Goal: Navigation & Orientation: Understand site structure

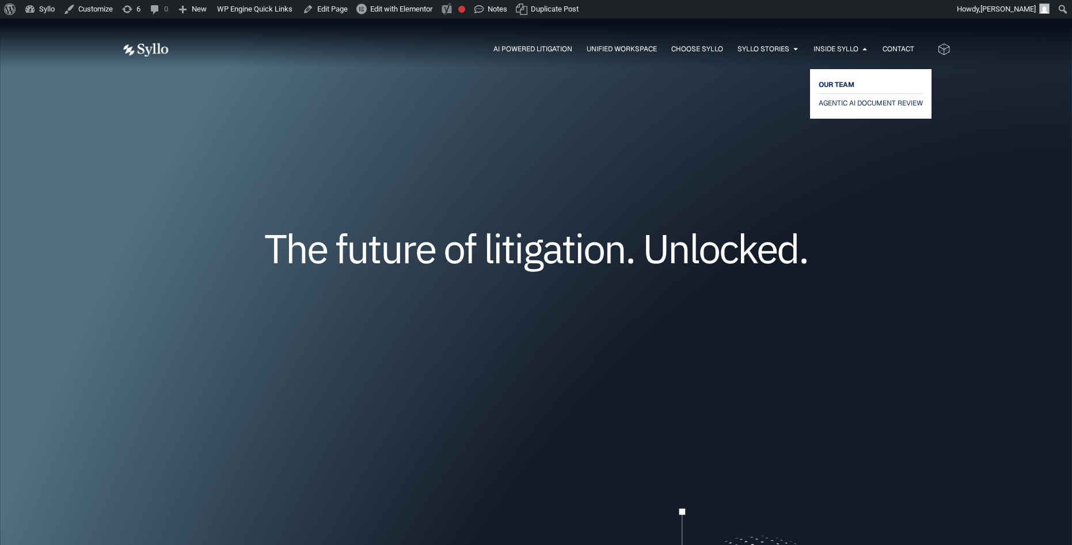
click at [831, 85] on span "OUR TEAM" at bounding box center [837, 85] width 36 height 14
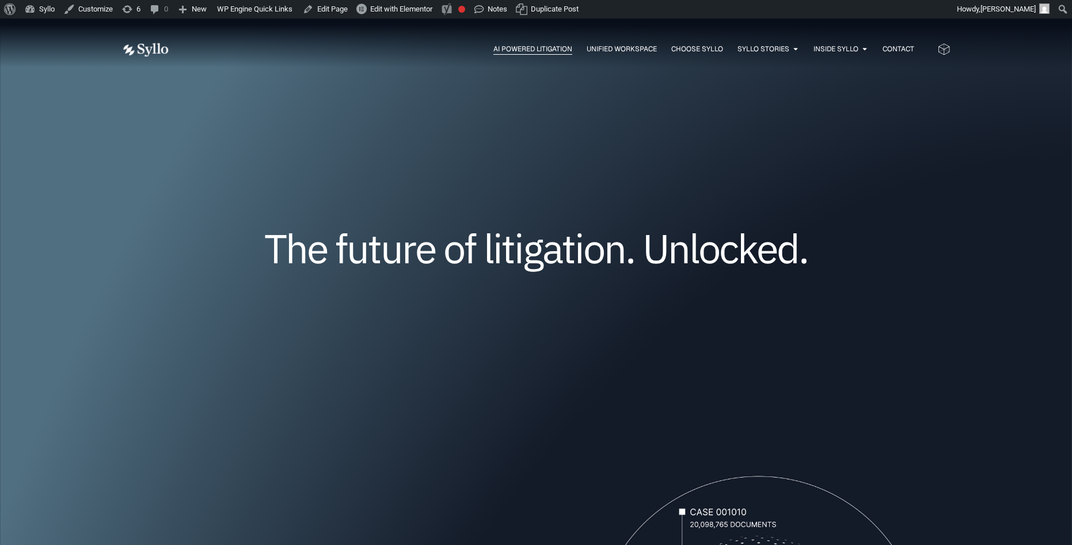
click at [533, 51] on span "AI Powered Litigation" at bounding box center [532, 49] width 79 height 10
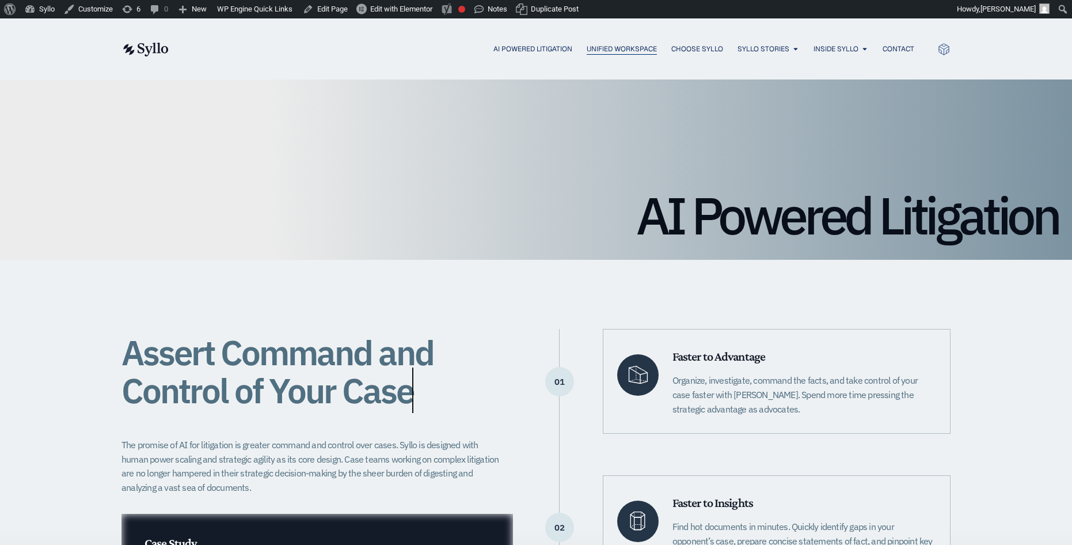
click at [609, 51] on span "Unified Workspace" at bounding box center [622, 49] width 70 height 10
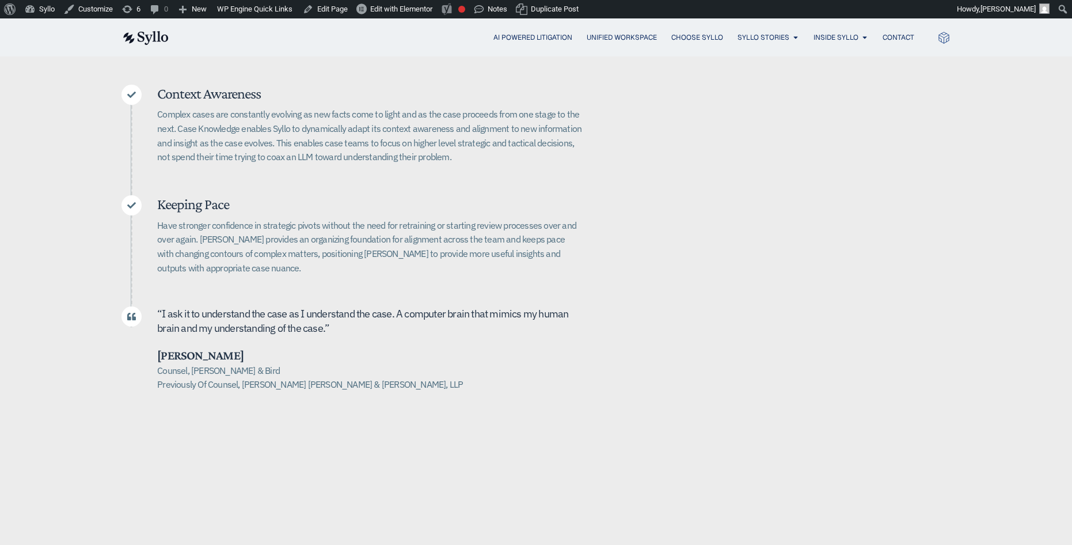
scroll to position [414, 0]
